Goal: Task Accomplishment & Management: Manage account settings

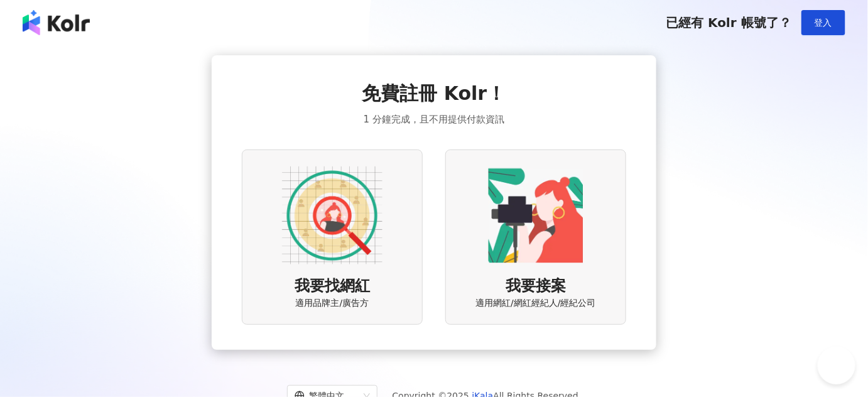
click at [360, 241] on img at bounding box center [332, 215] width 101 height 101
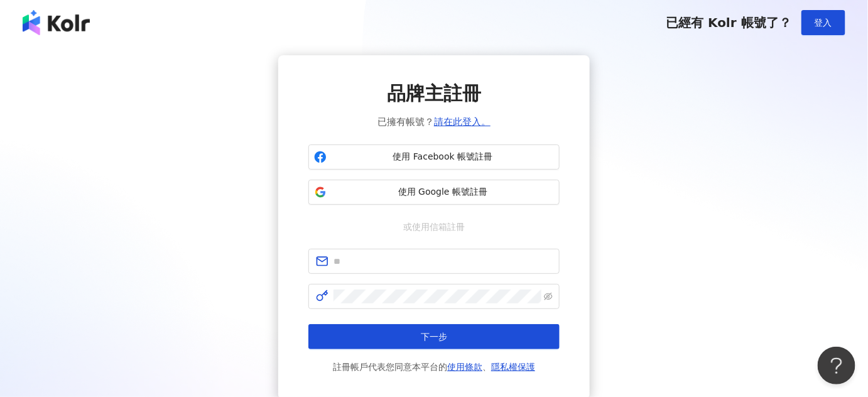
click at [216, 188] on div "品牌主註冊 已擁有帳號？ 請在此登入。 使用 Facebook 帳號註冊 使用 Google 帳號註冊 或使用信箱註冊 下一步 註冊帳戶代表您同意本平台的 使…" at bounding box center [434, 227] width 838 height 344
click at [53, 26] on img at bounding box center [56, 22] width 67 height 25
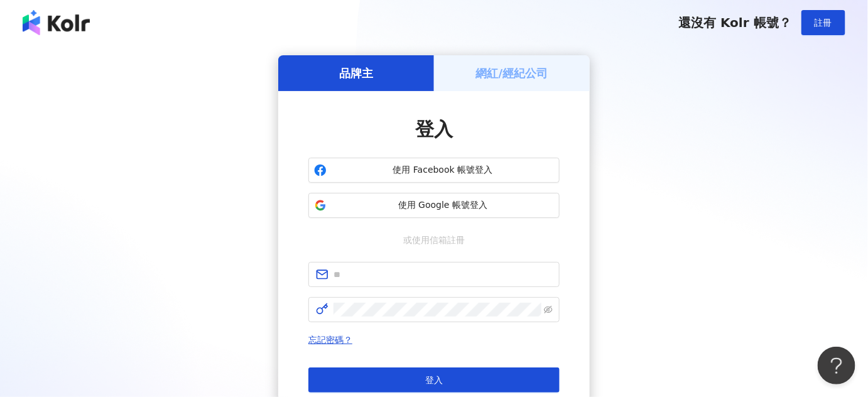
click at [476, 75] on h5 "網紅/經紀公司" at bounding box center [512, 73] width 72 height 16
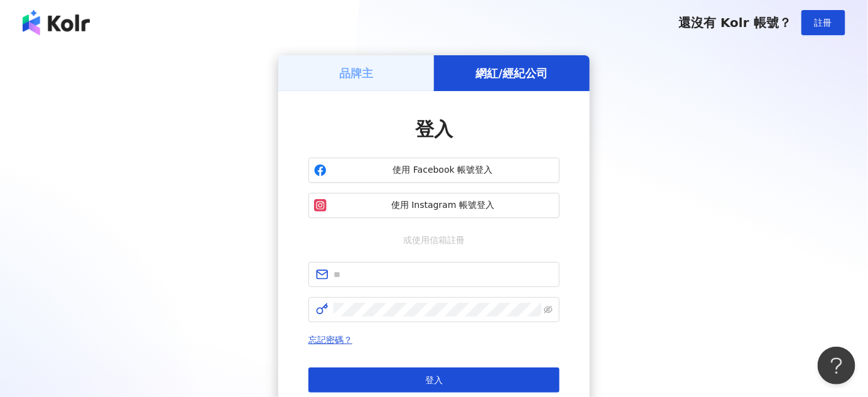
click at [393, 92] on div "登入 使用 Facebook 帳號登入 使用 Instagram 帳號登入 或使用信箱註冊 忘記密碼？ 登入 還沒有 Kolr 帳號？ 立即註冊" at bounding box center [434, 267] width 312 height 352
click at [387, 76] on div "品牌主" at bounding box center [356, 73] width 156 height 36
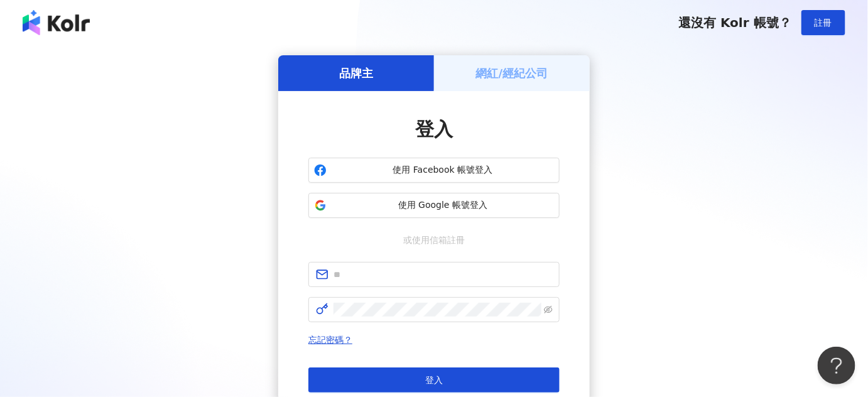
click at [683, 113] on div "品牌主 網紅/經紀公司 登入 使用 Facebook 帳號登入 使用 Google 帳號登入 或使用信箱註冊 忘記密碼？ 登入 還沒有 Kolr 帳號？ 立即…" at bounding box center [434, 249] width 838 height 388
